Goal: Transaction & Acquisition: Purchase product/service

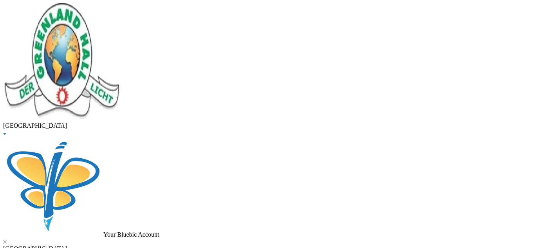
drag, startPoint x: 150, startPoint y: 67, endPoint x: 78, endPoint y: 65, distance: 71.7
type input "akinlotan"
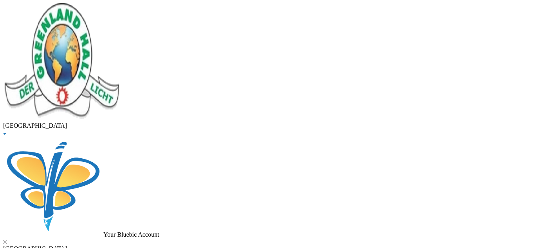
type input "5000"
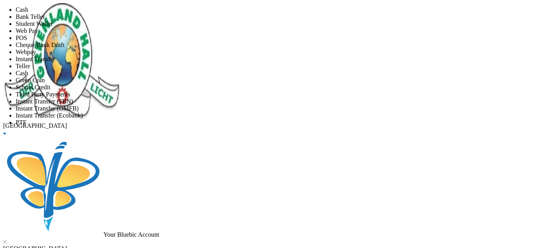
scroll to position [92, 0]
click at [251, 119] on li "PTF" at bounding box center [276, 122] width 520 height 7
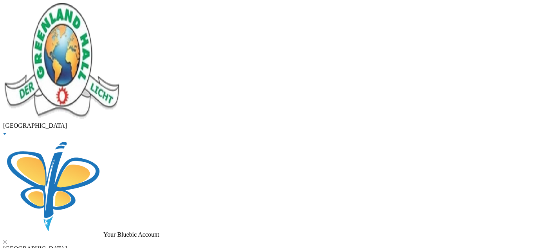
scroll to position [50, 0]
drag, startPoint x: 149, startPoint y: 64, endPoint x: 81, endPoint y: 61, distance: 68.2
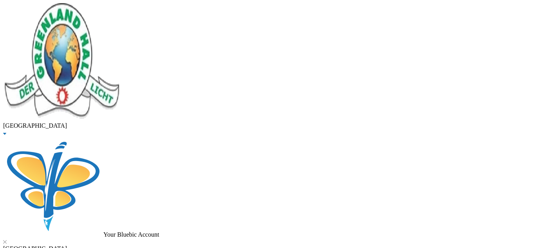
type input "oladimeji"
checkbox input "true"
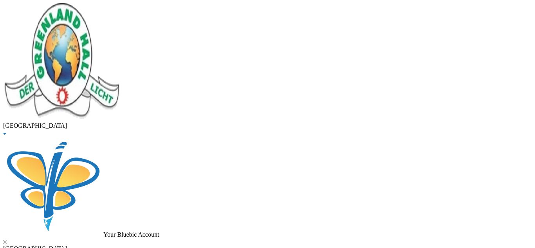
type input "20000"
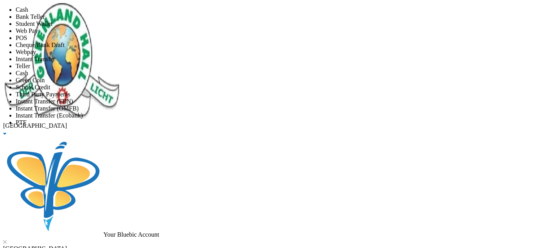
scroll to position [92, 0]
click at [252, 98] on li "Instant Transfer (FBN)" at bounding box center [276, 101] width 520 height 7
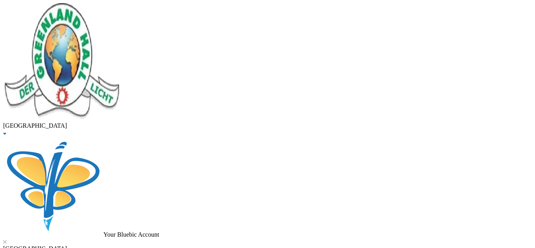
scroll to position [50, 0]
drag, startPoint x: 166, startPoint y: 58, endPoint x: 87, endPoint y: 54, distance: 79.7
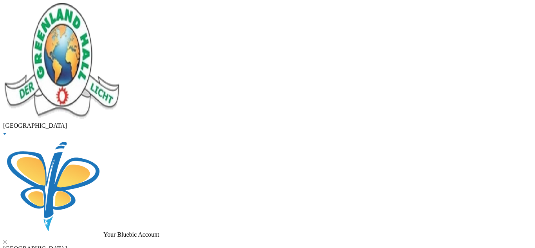
type input "adegboyega"
click at [38, 27] on span "Dropped" at bounding box center [27, 23] width 22 height 7
